Goal: Task Accomplishment & Management: Use online tool/utility

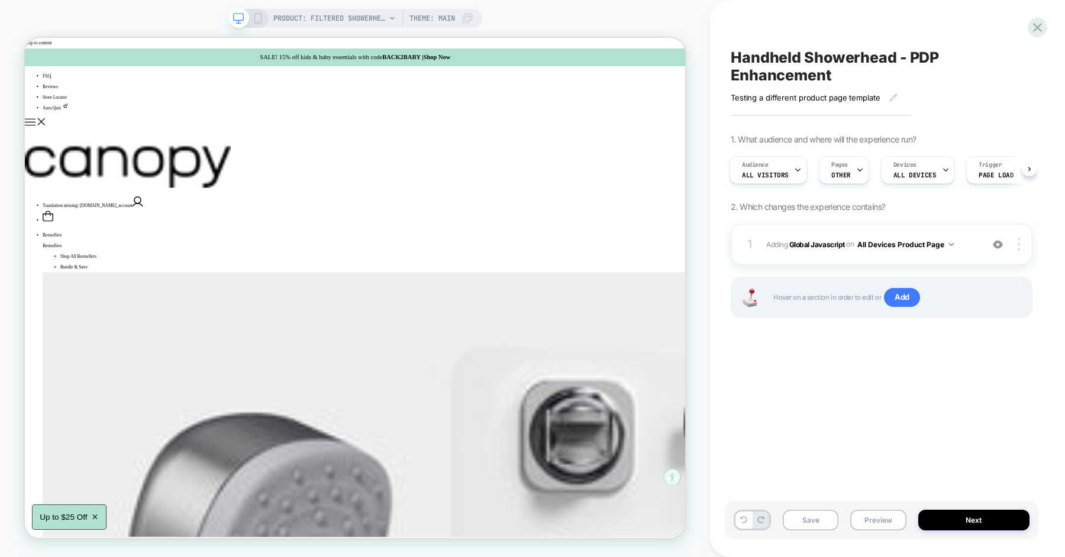
click at [787, 379] on div "Handheld Showerhead - PDP Enhancement Testing a different product page template…" at bounding box center [882, 279] width 314 height 534
click at [864, 516] on button "Preview" at bounding box center [878, 520] width 56 height 21
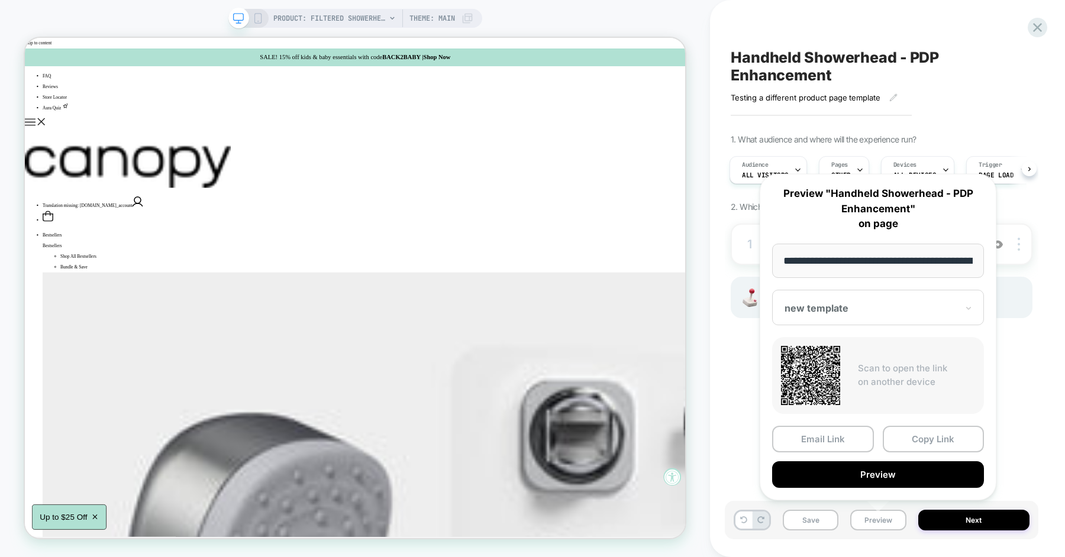
scroll to position [0, 203]
click at [1000, 387] on div "**********" at bounding box center [878, 337] width 260 height 350
click at [1042, 382] on div "Handheld Showerhead - PDP Enhancement Testing a different product page template…" at bounding box center [888, 278] width 314 height 557
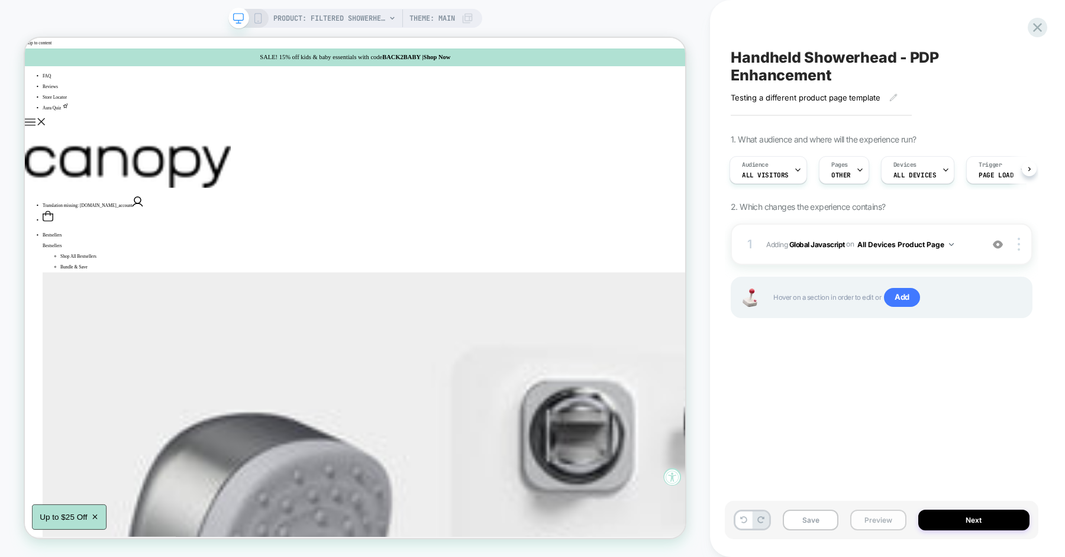
click at [877, 523] on button "Preview" at bounding box center [878, 520] width 56 height 21
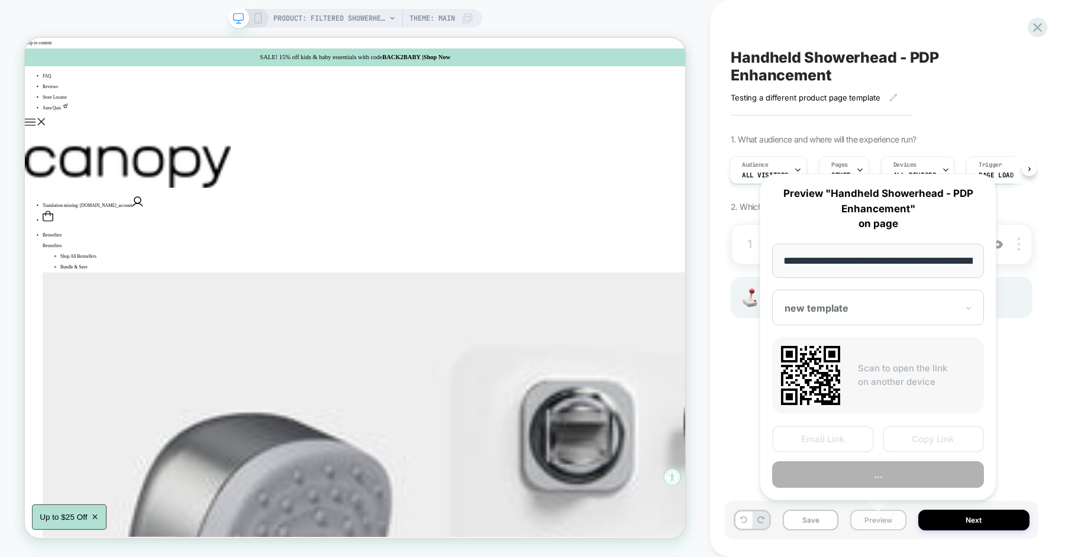
scroll to position [0, 203]
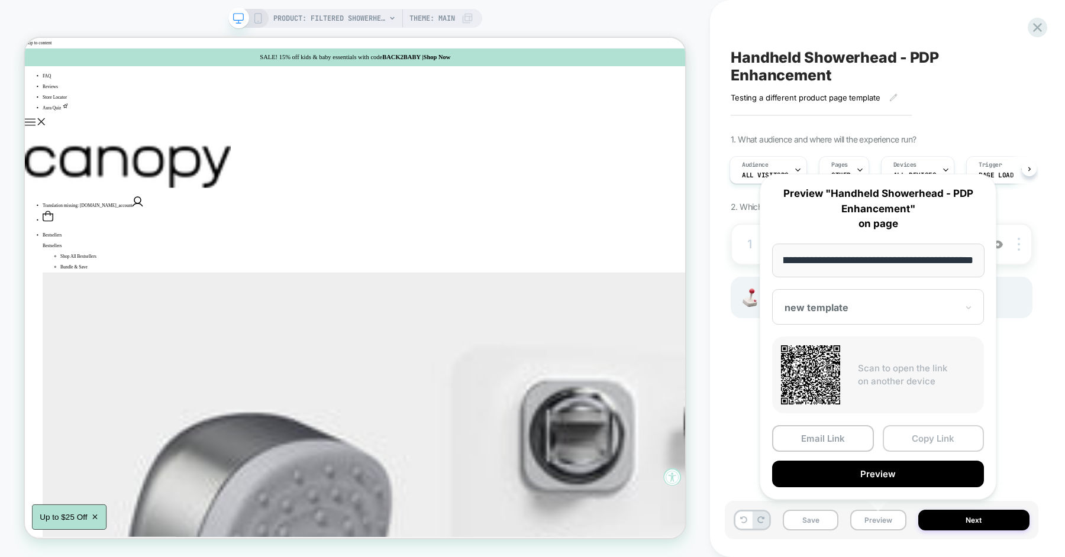
click at [929, 441] on button "Copy Link" at bounding box center [934, 438] width 102 height 27
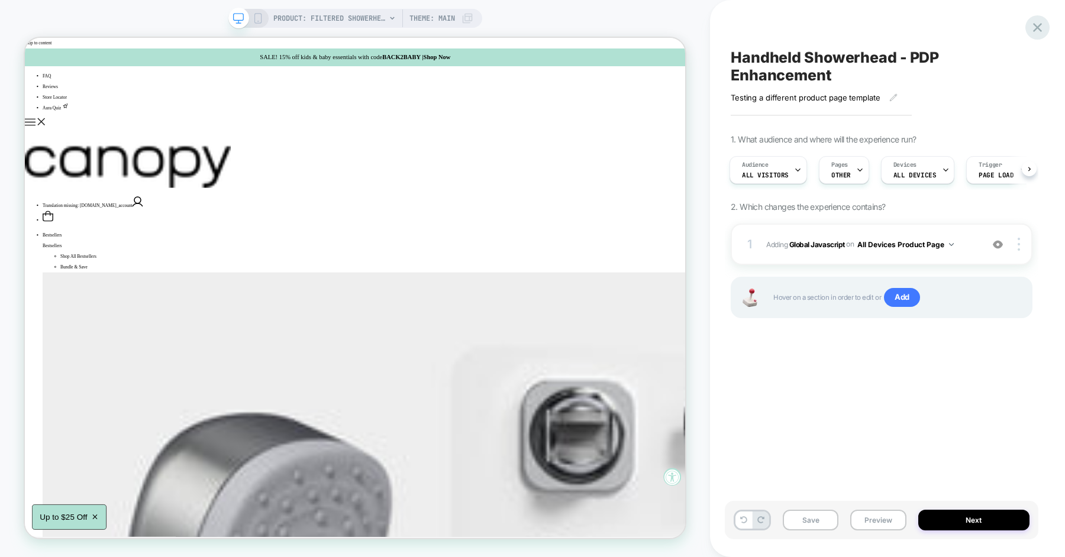
click at [1031, 23] on icon at bounding box center [1037, 28] width 16 height 16
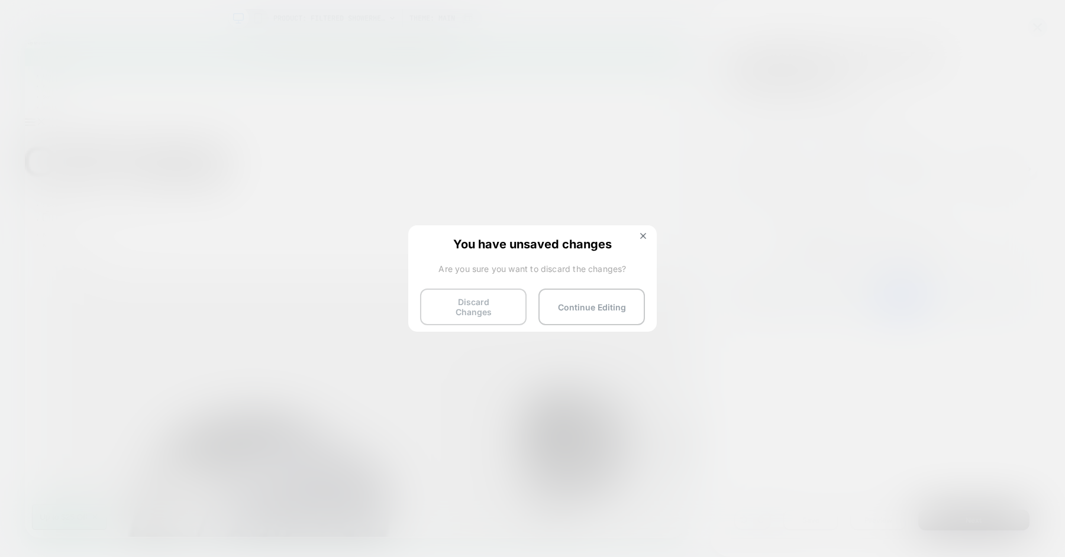
click at [476, 299] on button "Discard Changes" at bounding box center [473, 307] width 106 height 37
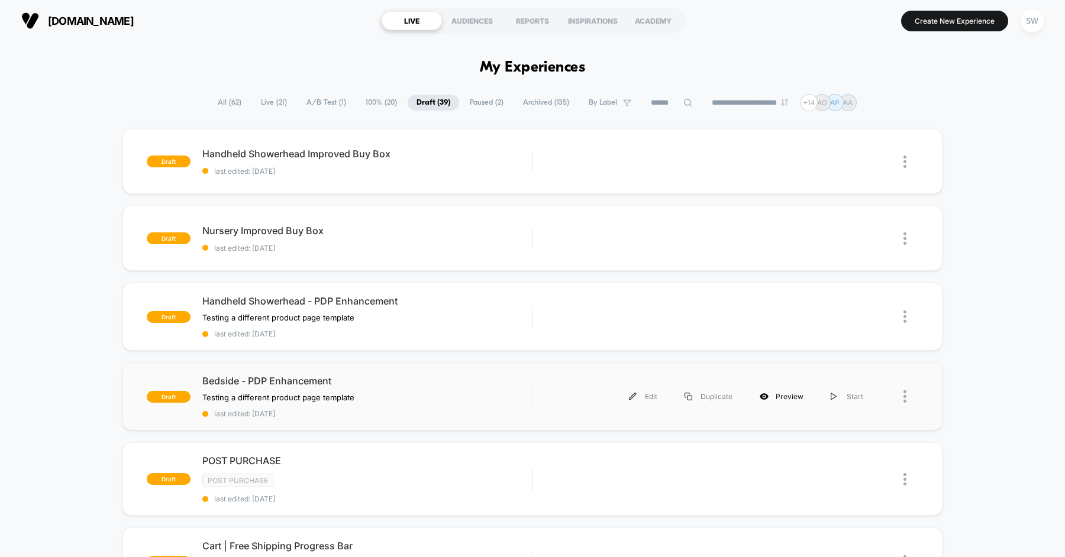
click at [780, 393] on div "Preview" at bounding box center [781, 396] width 71 height 27
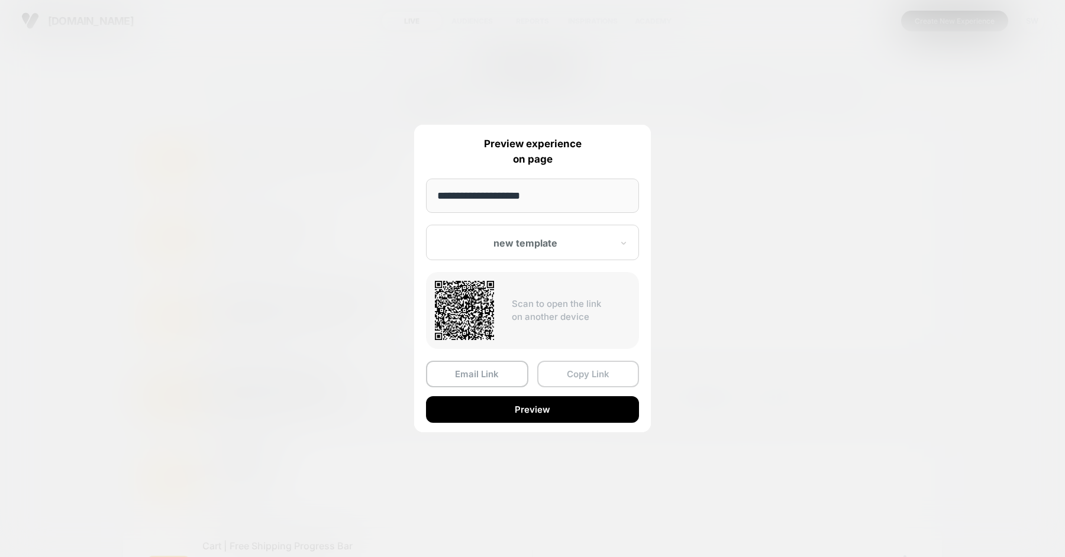
click at [573, 370] on button "Copy Link" at bounding box center [588, 374] width 102 height 27
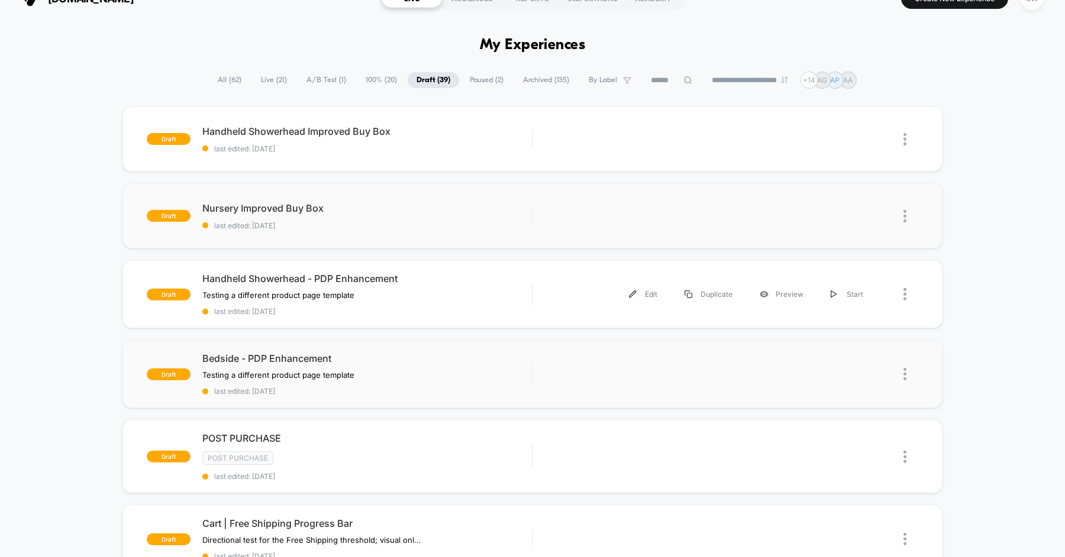
scroll to position [25, 0]
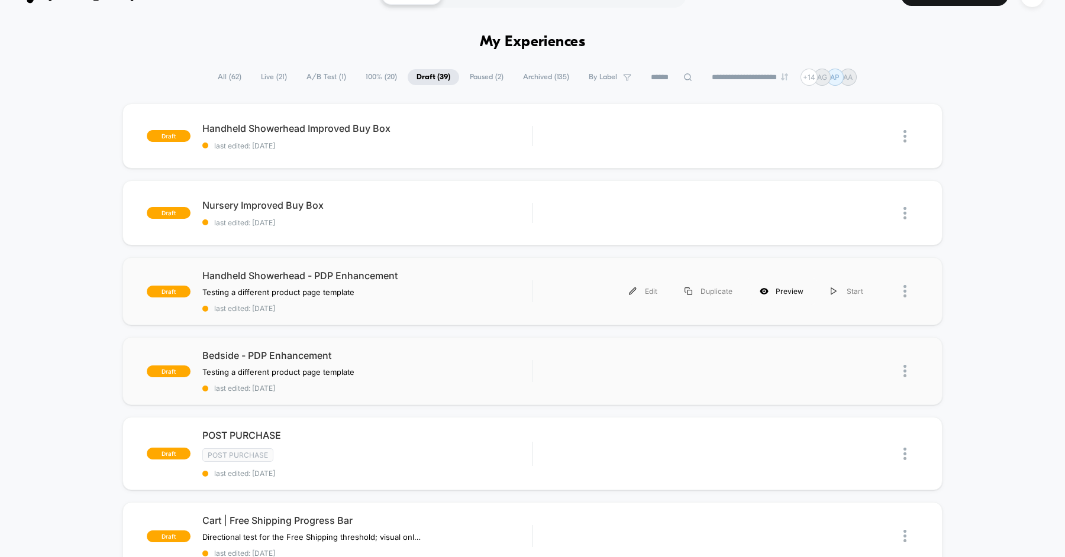
click at [790, 288] on div "Preview" at bounding box center [781, 291] width 71 height 27
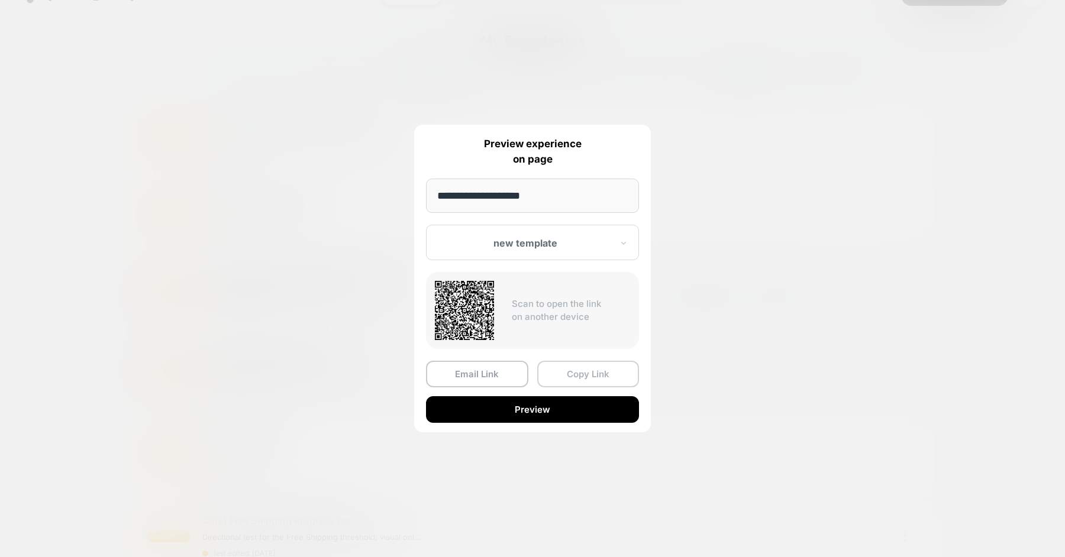
click at [582, 371] on button "Copy Link" at bounding box center [588, 374] width 102 height 27
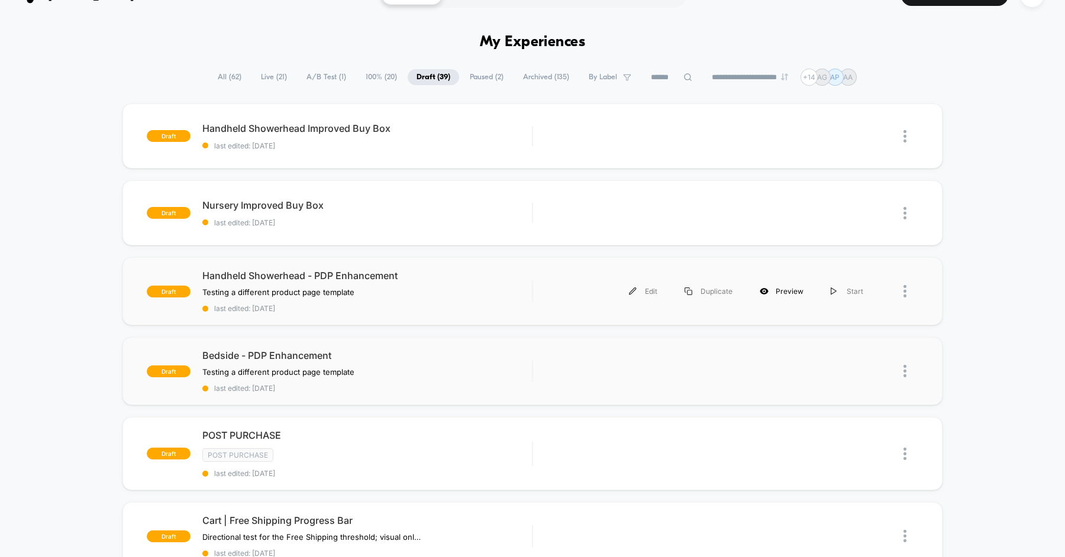
click at [795, 296] on div "Preview" at bounding box center [781, 291] width 71 height 27
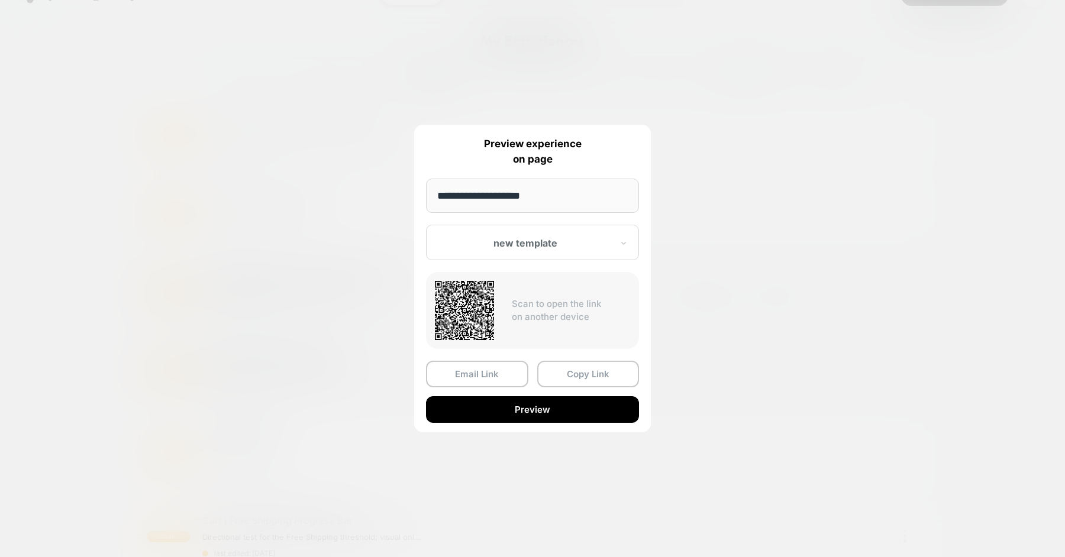
click at [605, 251] on div "new template" at bounding box center [532, 242] width 213 height 35
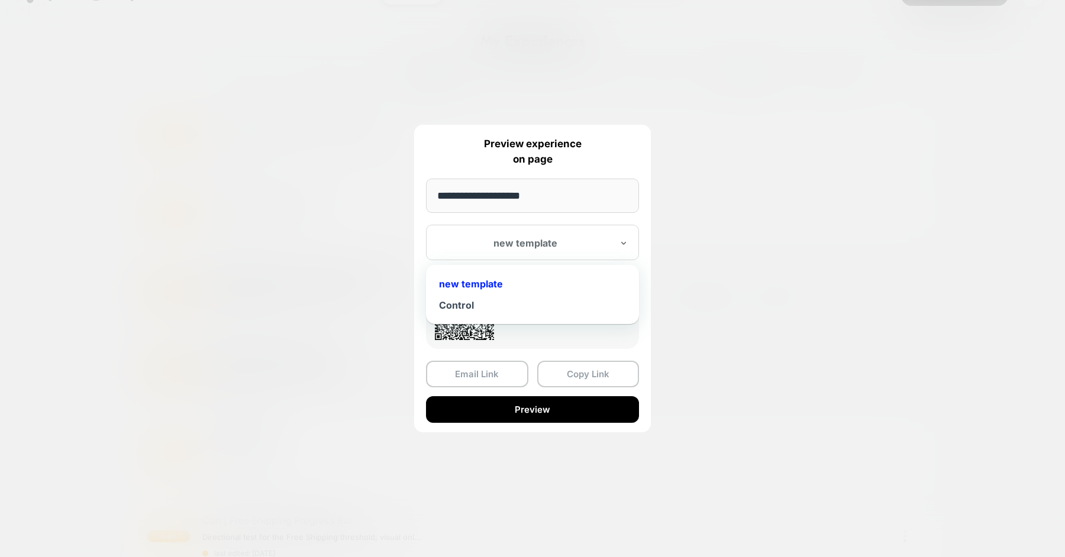
click at [492, 288] on div "new template" at bounding box center [532, 283] width 201 height 21
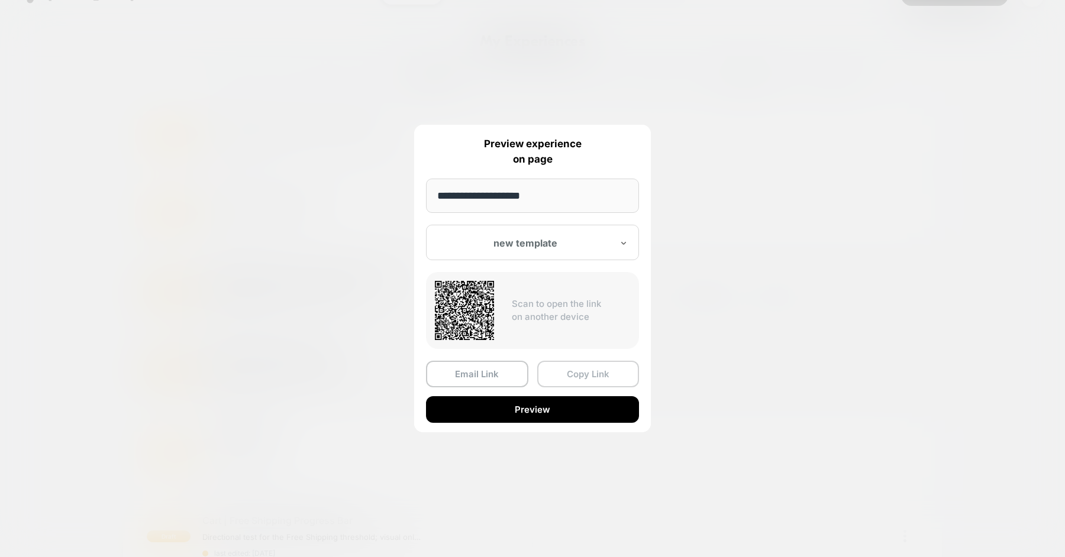
click at [579, 363] on button "Copy Link" at bounding box center [588, 374] width 102 height 27
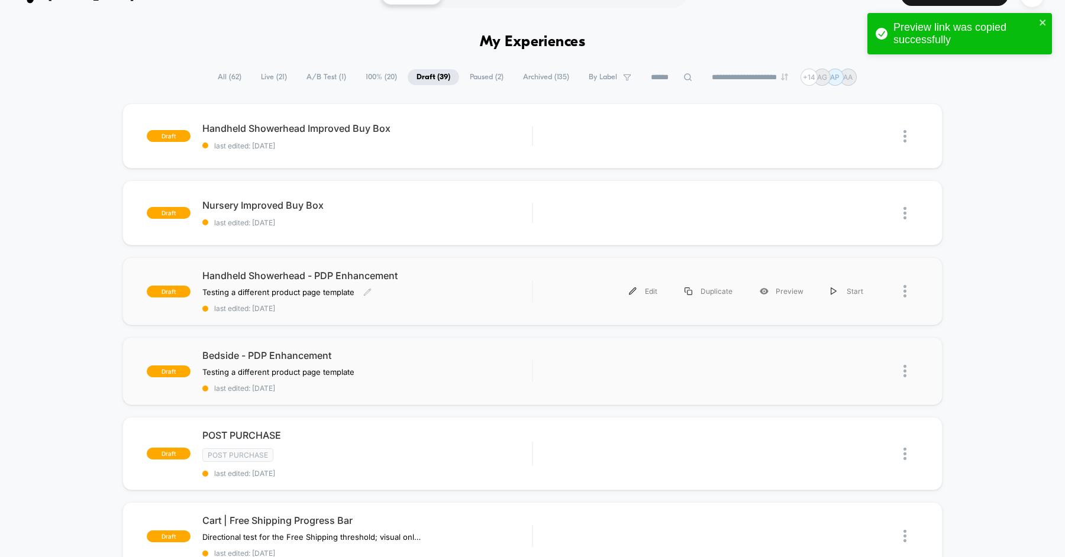
click at [495, 301] on div "Handheld Showerhead - PDP Enhancement Testing a different product page template…" at bounding box center [367, 291] width 330 height 43
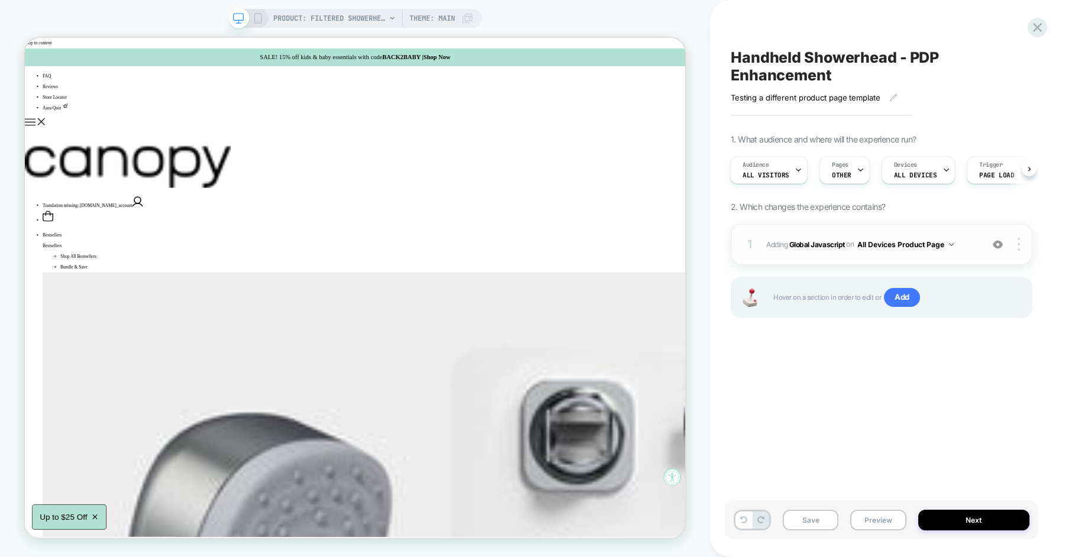
click at [963, 247] on span "Adding Global Javascript on All Devices Product Page" at bounding box center [871, 244] width 210 height 15
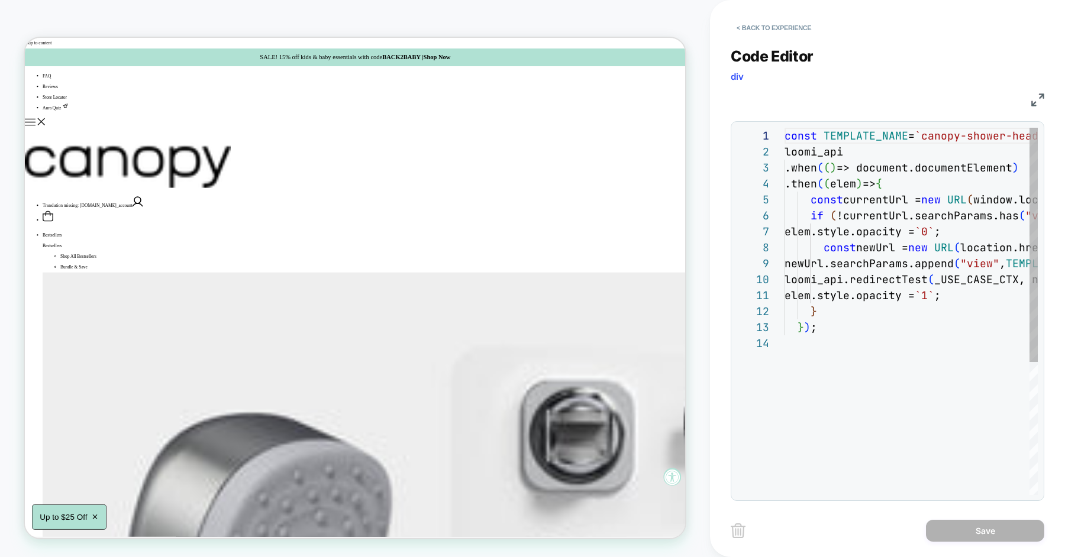
scroll to position [160, 0]
click at [783, 27] on button "< Back to experience" at bounding box center [774, 27] width 86 height 19
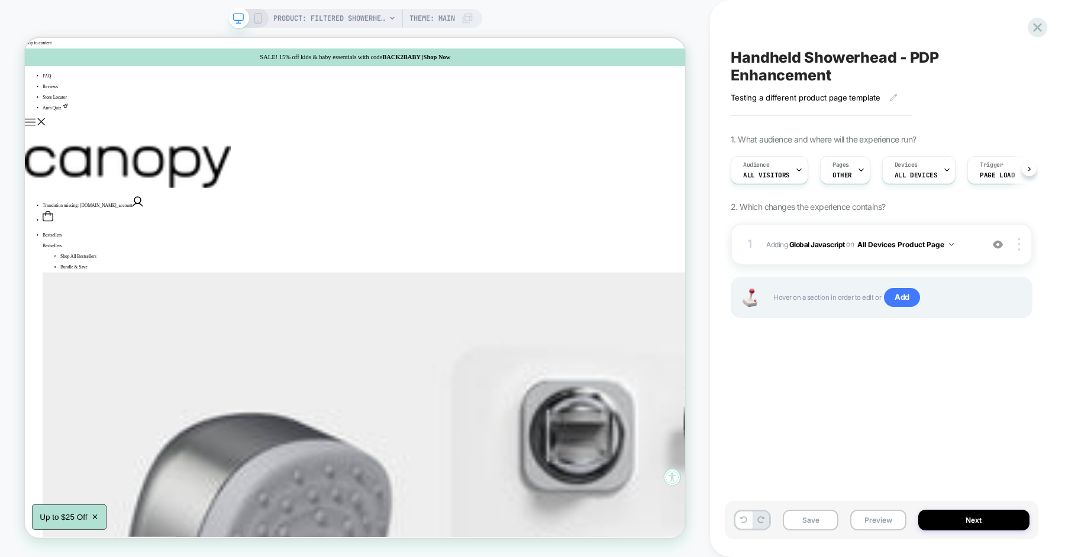
scroll to position [0, 1]
click at [779, 57] on span "Handheld Showerhead - PDP Enhancement" at bounding box center [882, 66] width 302 height 35
click at [762, 57] on textarea "**********" at bounding box center [862, 67] width 263 height 36
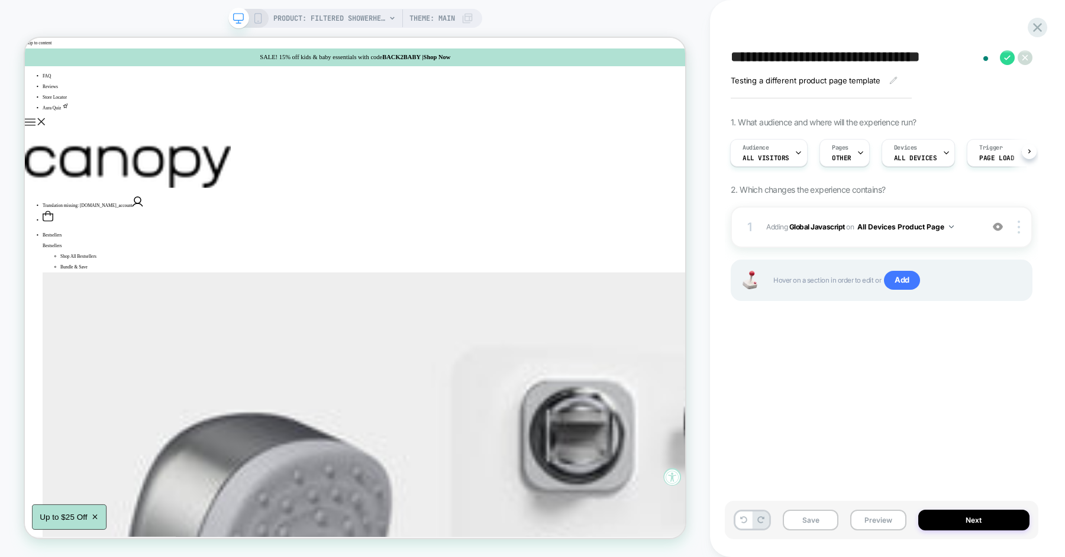
type textarea "**********"
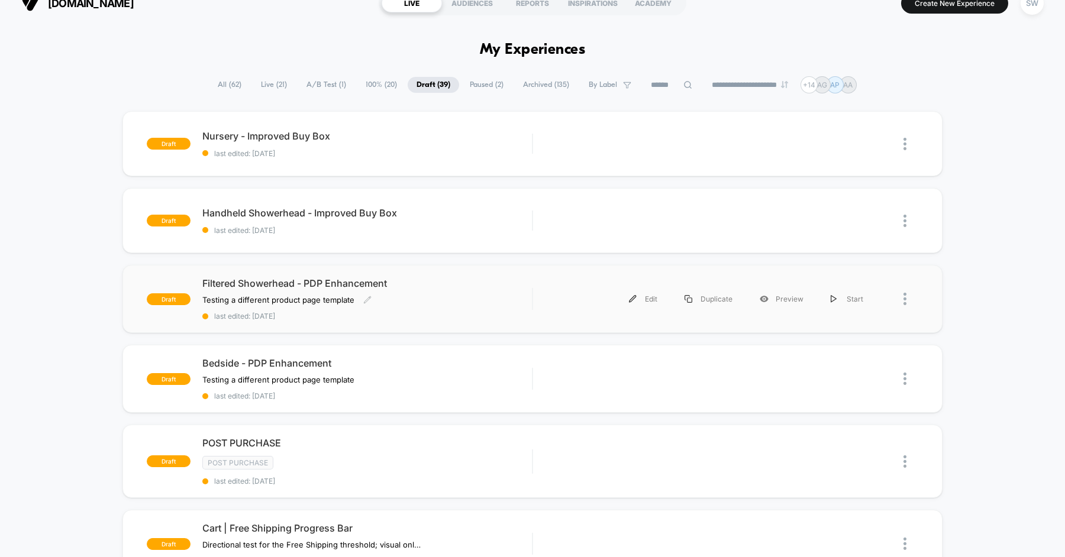
scroll to position [5, 0]
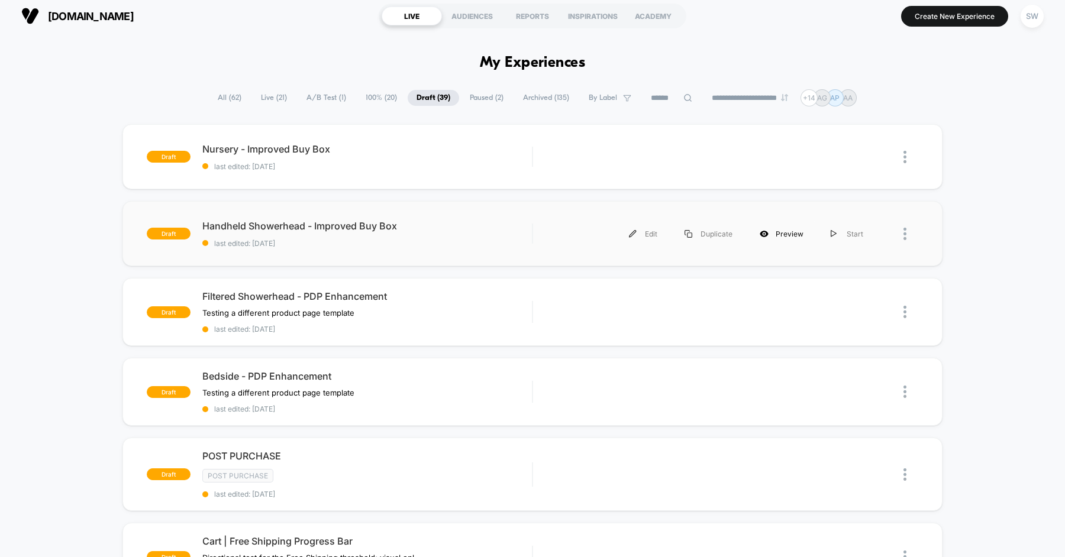
click at [772, 229] on div "Preview" at bounding box center [781, 234] width 71 height 27
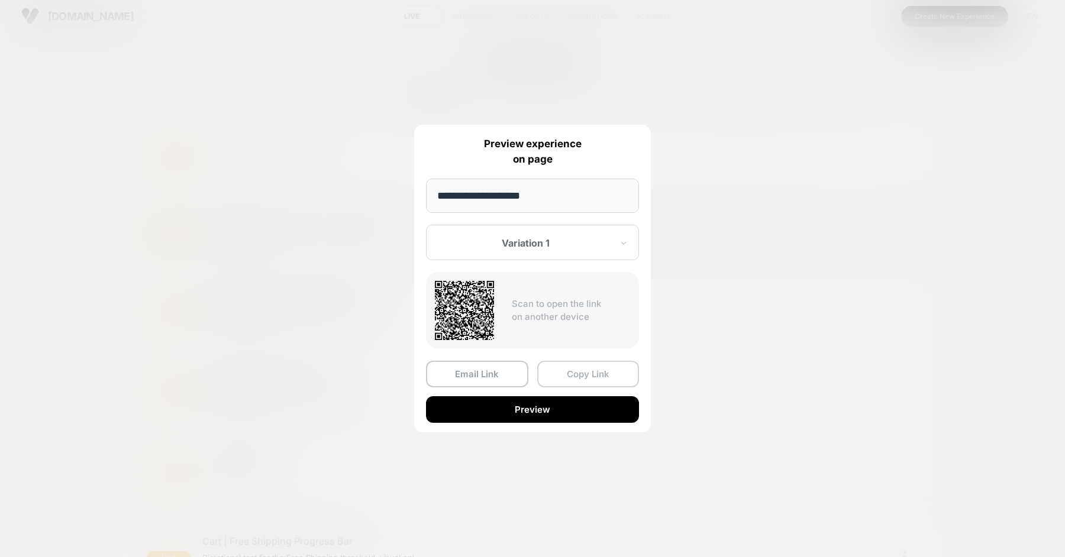
click at [580, 374] on button "Copy Link" at bounding box center [588, 374] width 102 height 27
